Goal: Task Accomplishment & Management: Use online tool/utility

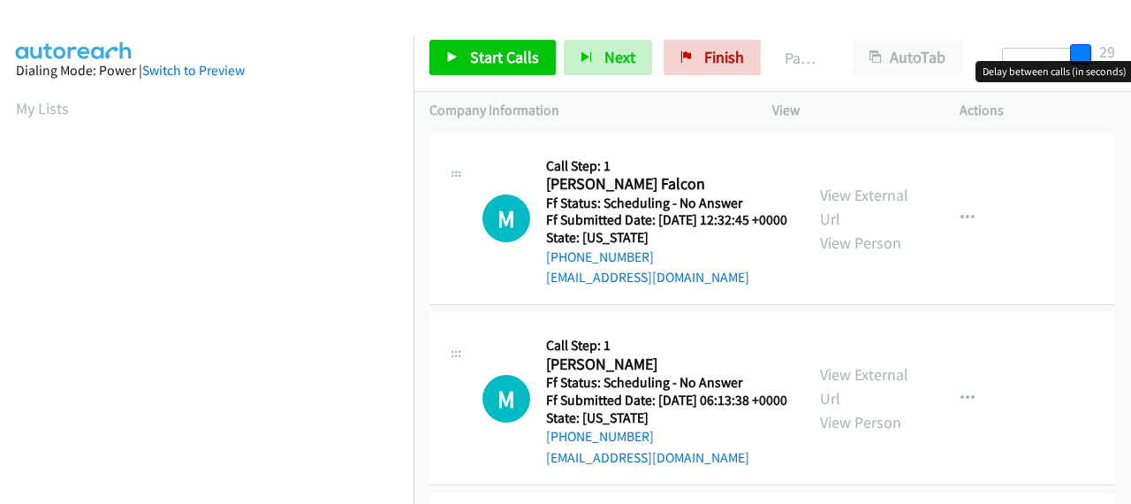
click at [1095, 56] on div at bounding box center [1042, 61] width 113 height 27
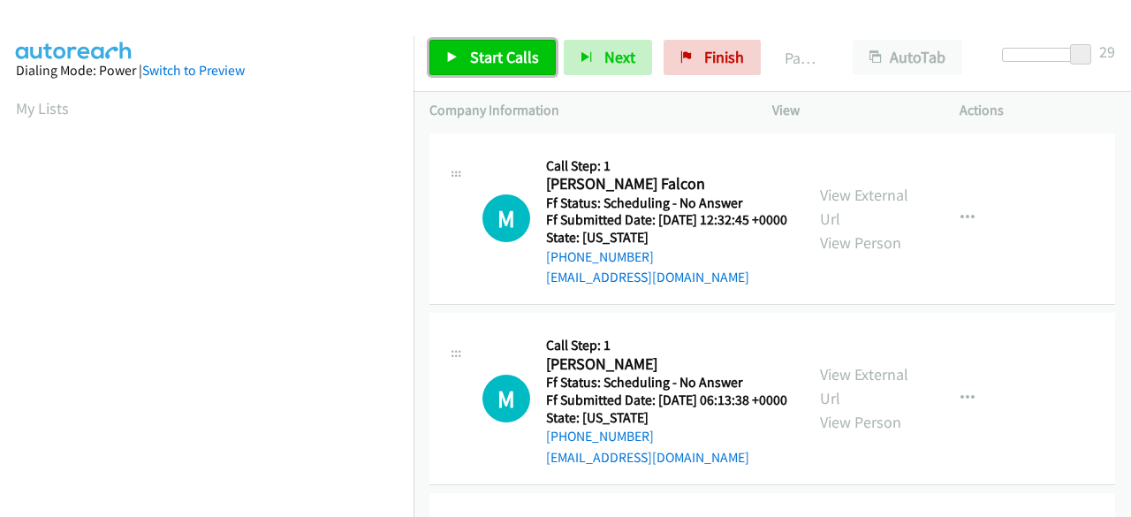
click at [527, 56] on span "Start Calls" at bounding box center [504, 57] width 69 height 20
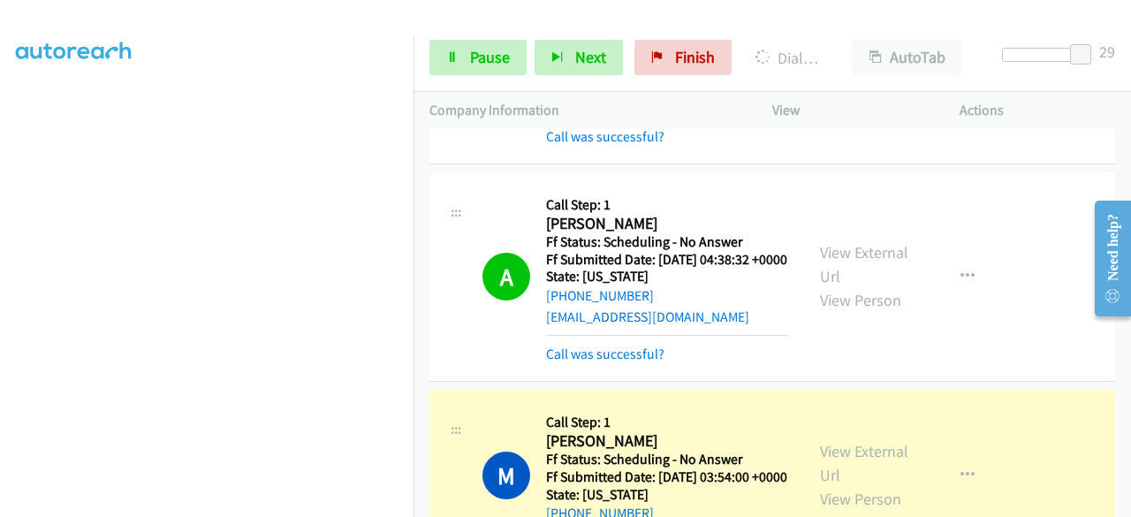
scroll to position [795, 0]
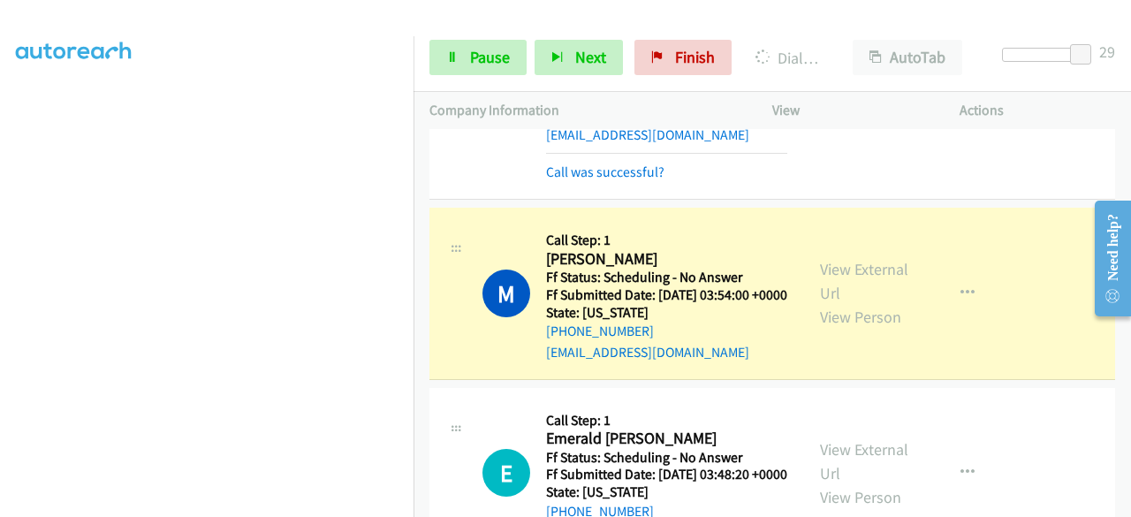
click at [1037, 200] on div "A Callback Scheduled Call Step: 1 [PERSON_NAME] America/New_York Ff Status: Sch…" at bounding box center [773, 94] width 686 height 209
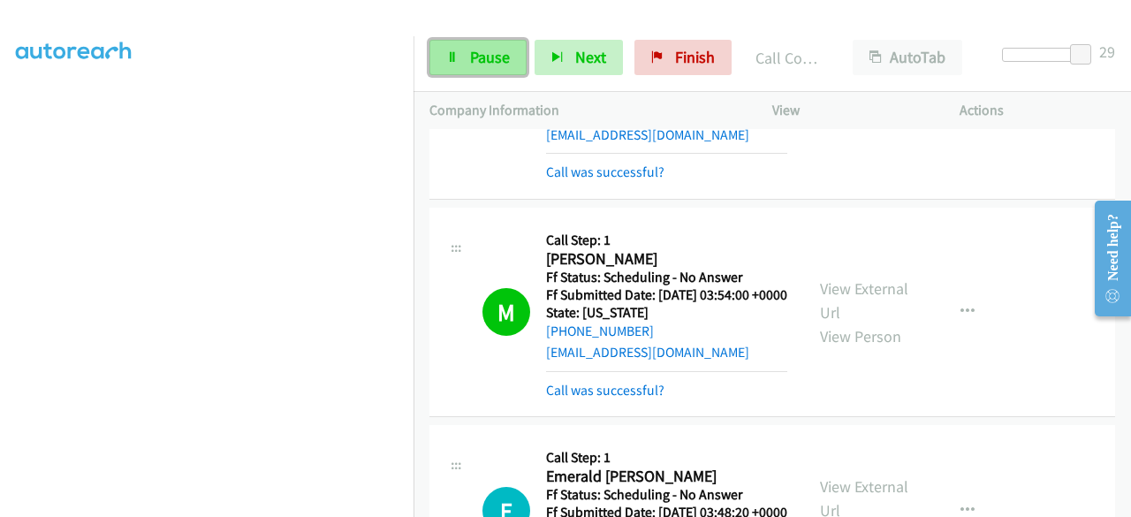
click at [478, 56] on span "Pause" at bounding box center [490, 57] width 40 height 20
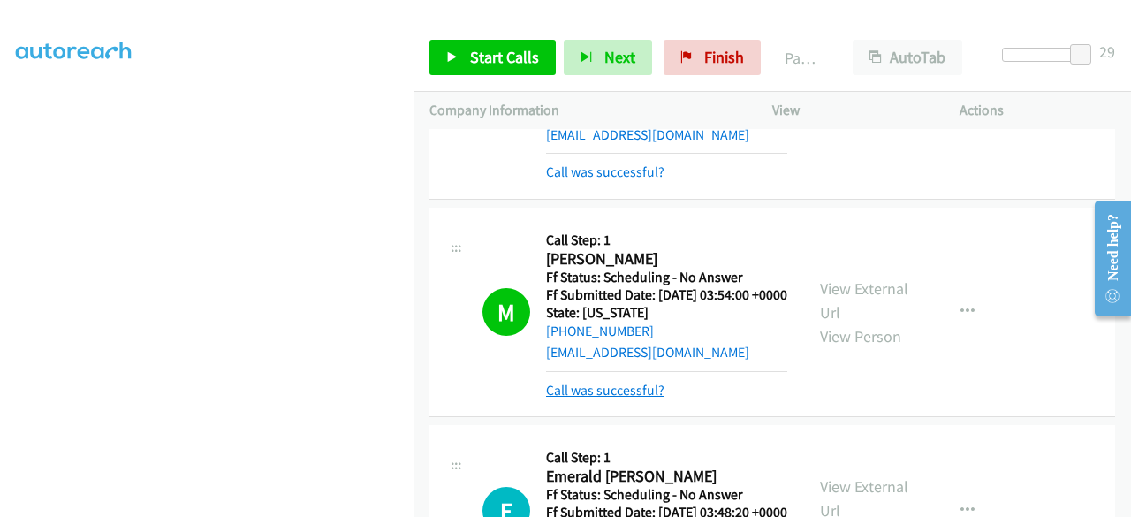
click at [621, 399] on link "Call was successful?" at bounding box center [605, 390] width 118 height 17
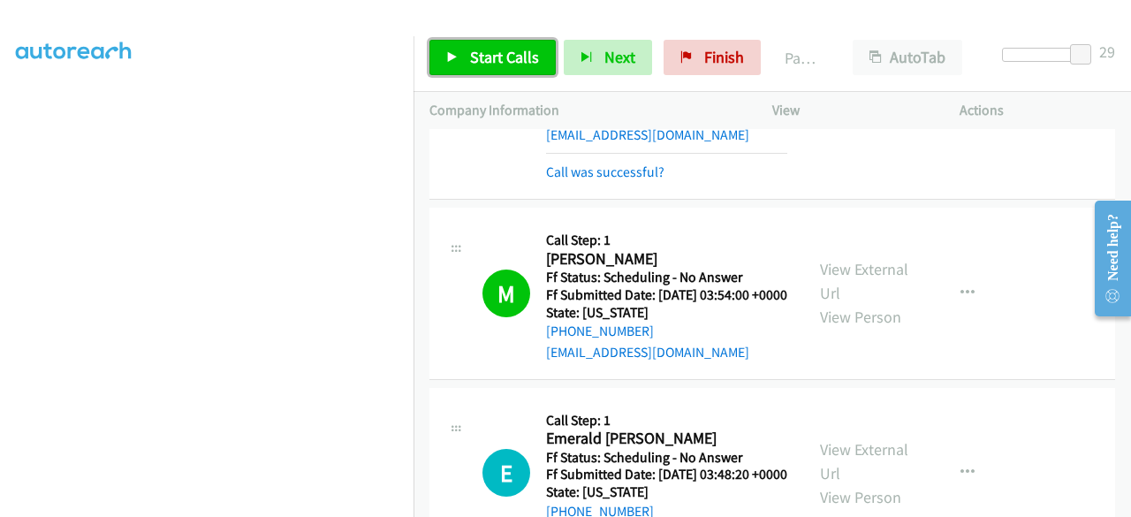
click at [526, 68] on link "Start Calls" at bounding box center [493, 57] width 126 height 35
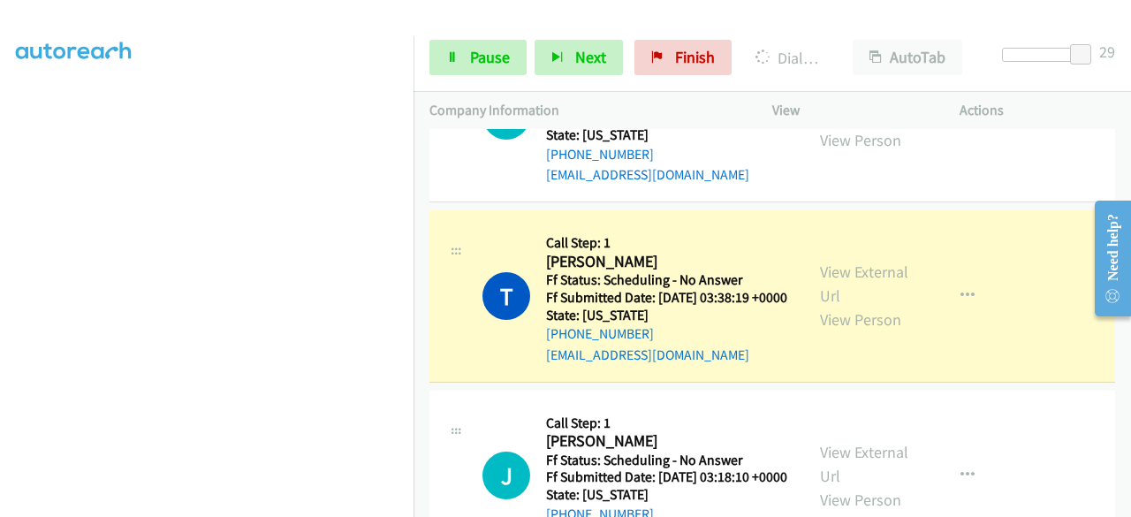
scroll to position [1326, 0]
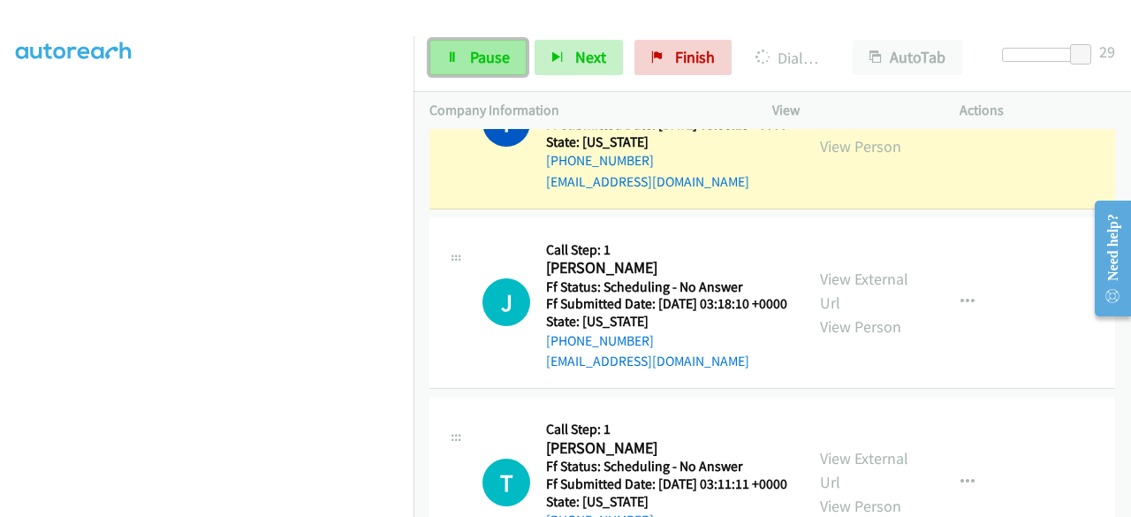
click at [490, 56] on span "Pause" at bounding box center [490, 57] width 40 height 20
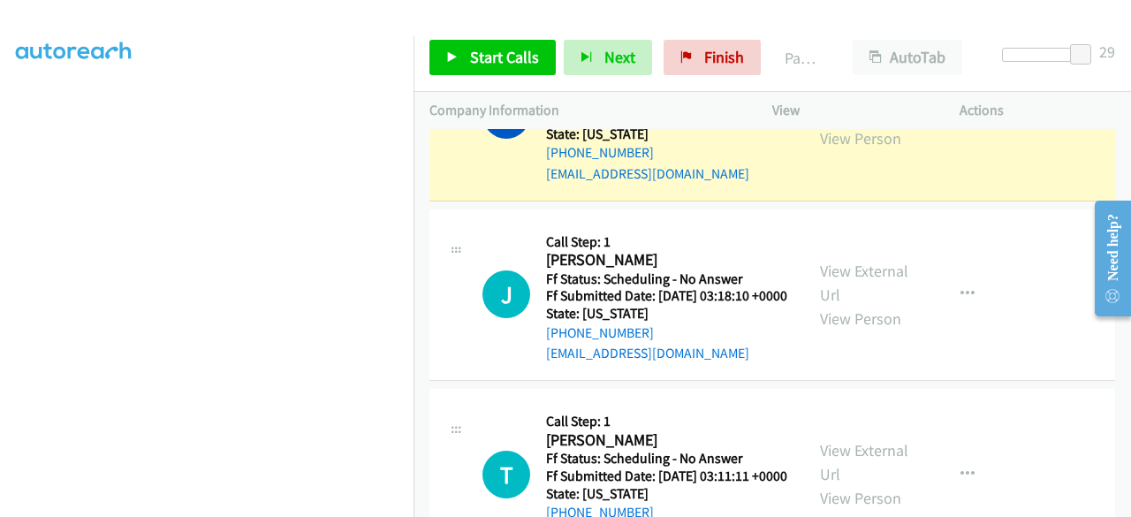
scroll to position [474, 0]
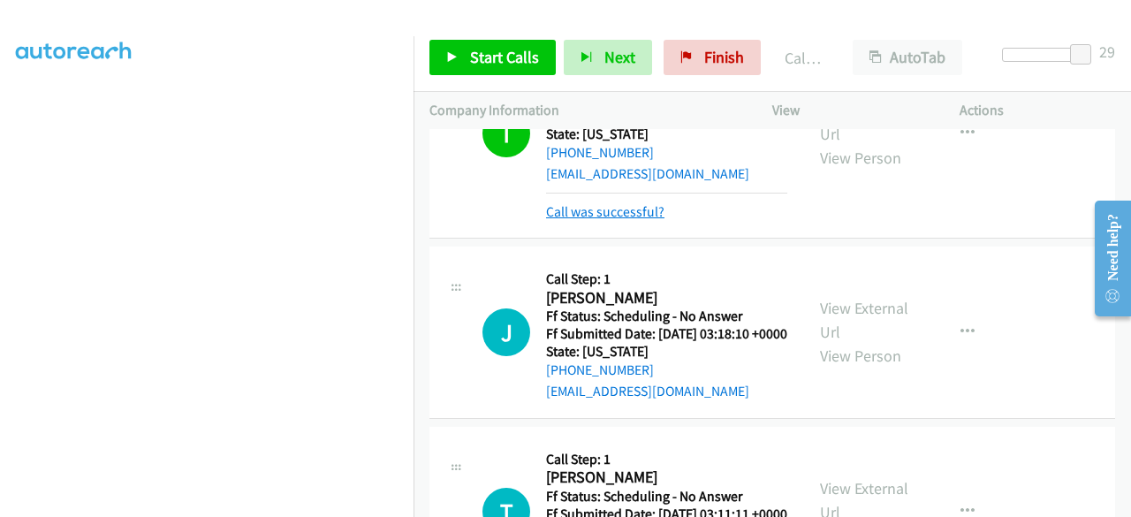
click at [611, 220] on link "Call was successful?" at bounding box center [605, 211] width 118 height 17
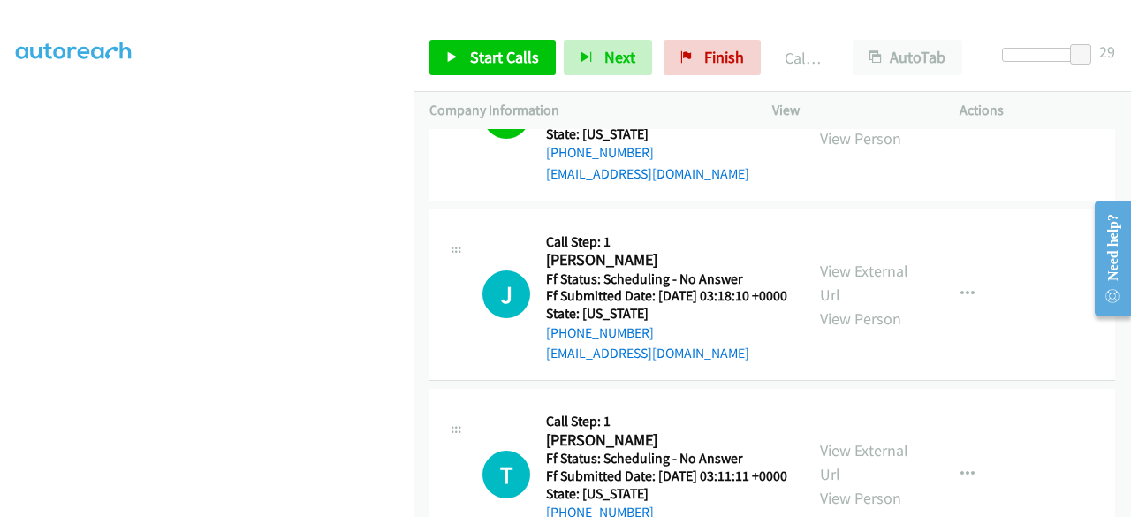
drag, startPoint x: 764, startPoint y: 56, endPoint x: 750, endPoint y: 58, distance: 13.5
click at [758, 58] on div "Start Calls Pause Next Finish Call Completed AutoTab AutoTab 29" at bounding box center [773, 58] width 718 height 68
click at [735, 59] on span "Finish" at bounding box center [724, 57] width 40 height 20
